Goal: Find specific page/section: Find specific page/section

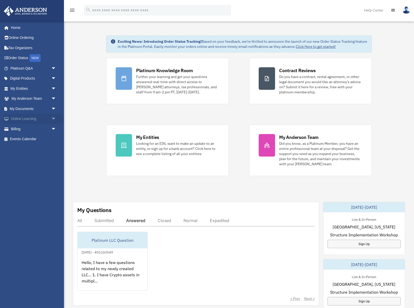
click at [26, 119] on link "Online Learning arrow_drop_down" at bounding box center [34, 119] width 60 height 10
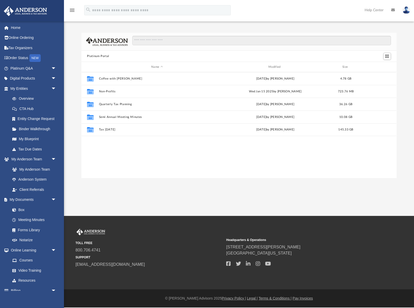
scroll to position [116, 315]
click at [53, 68] on span "arrow_drop_down" at bounding box center [56, 68] width 10 height 11
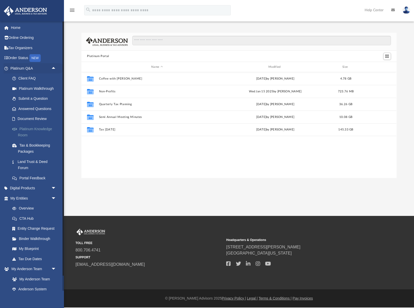
click at [28, 127] on link "Platinum Knowledge Room" at bounding box center [35, 132] width 57 height 16
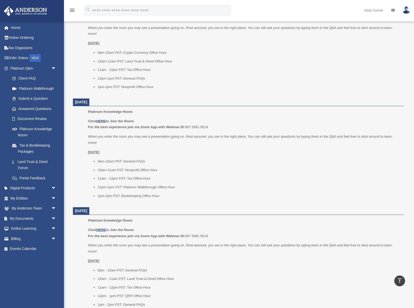
scroll to position [202, 0]
